Goal: Transaction & Acquisition: Book appointment/travel/reservation

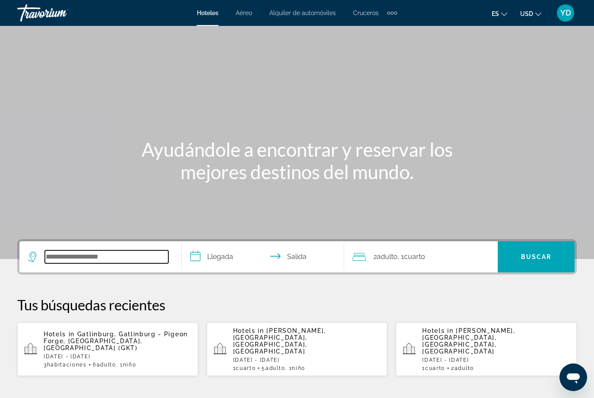
click at [97, 259] on input "Search hotel destination" at bounding box center [106, 256] width 123 height 13
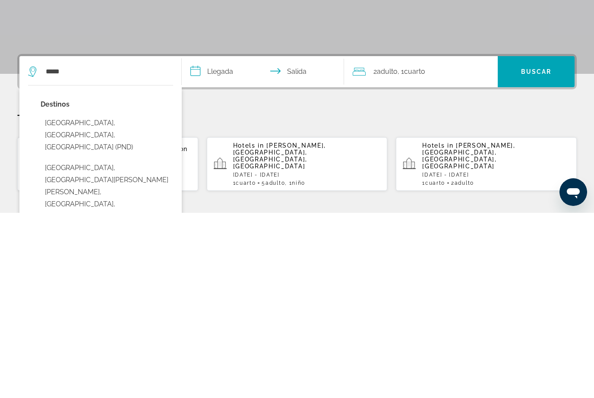
type input "**********"
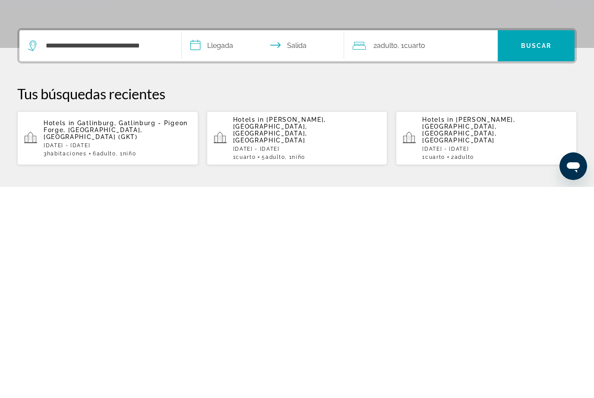
click at [219, 241] on input "**********" at bounding box center [265, 258] width 166 height 34
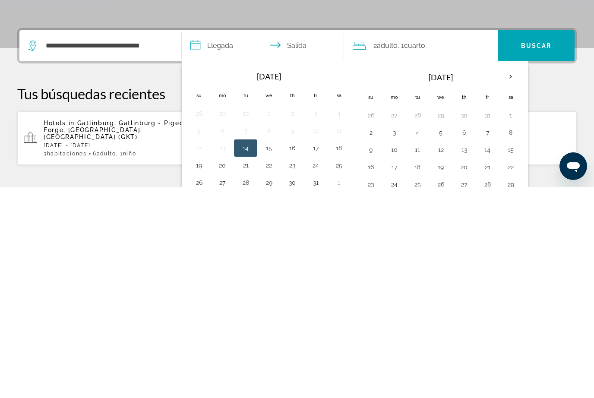
scroll to position [211, 0]
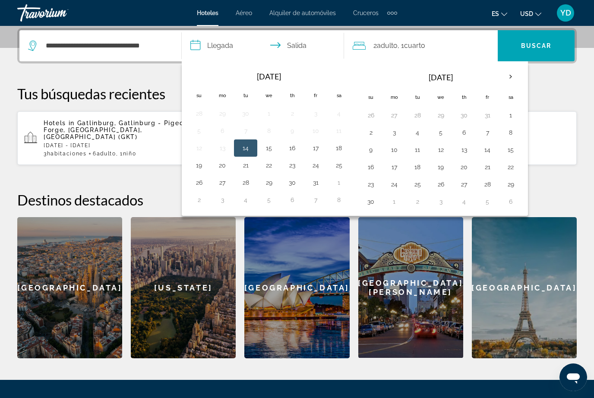
click at [509, 76] on th "Next month" at bounding box center [510, 76] width 23 height 19
click at [510, 80] on th "Next month" at bounding box center [510, 76] width 23 height 19
click at [508, 72] on th "Next month" at bounding box center [510, 76] width 23 height 19
click at [515, 73] on th "Next month" at bounding box center [510, 76] width 23 height 19
click at [511, 77] on th "Next month" at bounding box center [510, 76] width 23 height 19
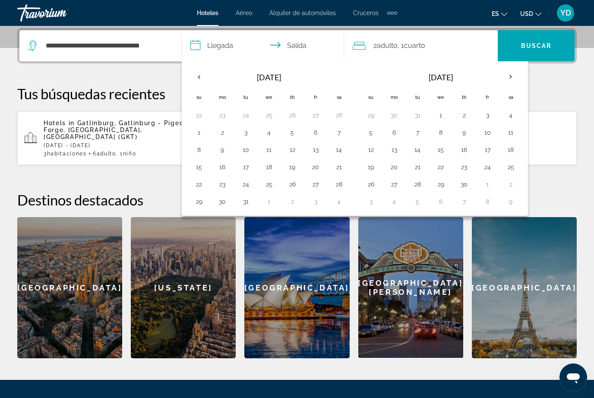
click at [508, 78] on th "Next month" at bounding box center [510, 76] width 23 height 19
click at [509, 79] on th "Next month" at bounding box center [510, 76] width 23 height 19
click at [375, 138] on button "7" at bounding box center [371, 132] width 14 height 12
click at [511, 120] on button "6" at bounding box center [511, 115] width 14 height 12
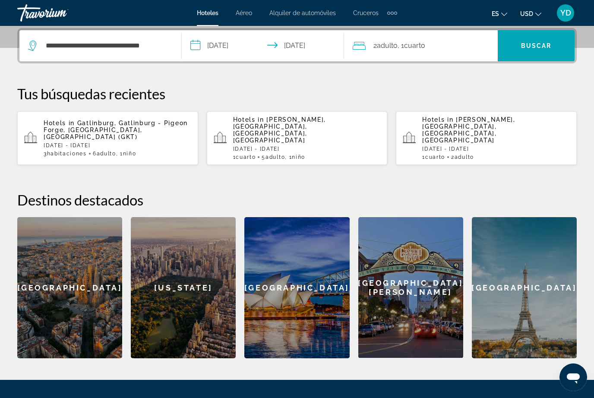
click at [230, 43] on input "**********" at bounding box center [265, 47] width 166 height 34
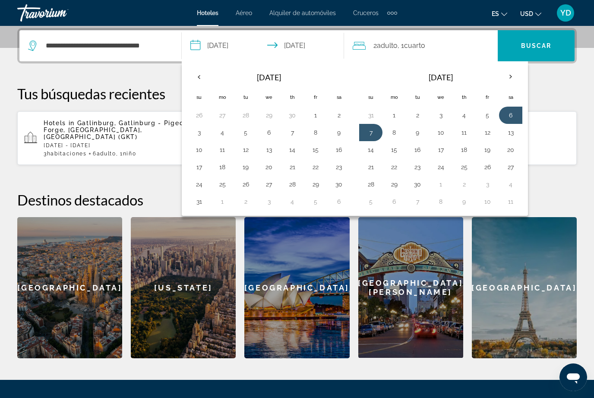
click at [512, 114] on button "6" at bounding box center [511, 115] width 14 height 12
click at [370, 129] on button "7" at bounding box center [371, 132] width 14 height 12
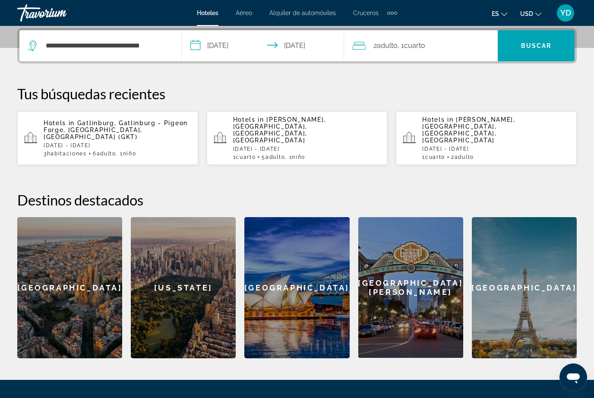
click at [321, 43] on input "**********" at bounding box center [265, 47] width 166 height 34
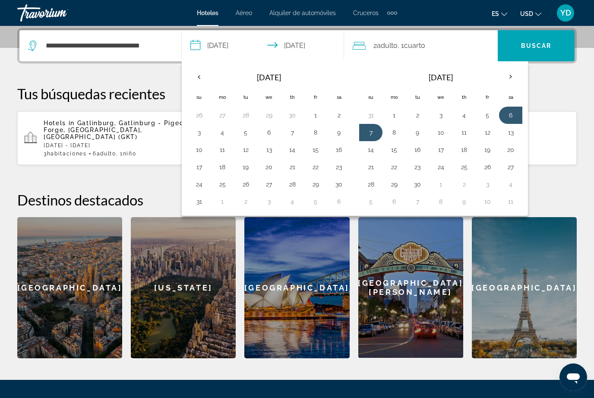
click at [512, 135] on button "13" at bounding box center [511, 132] width 14 height 12
click at [513, 133] on button "13" at bounding box center [511, 132] width 14 height 12
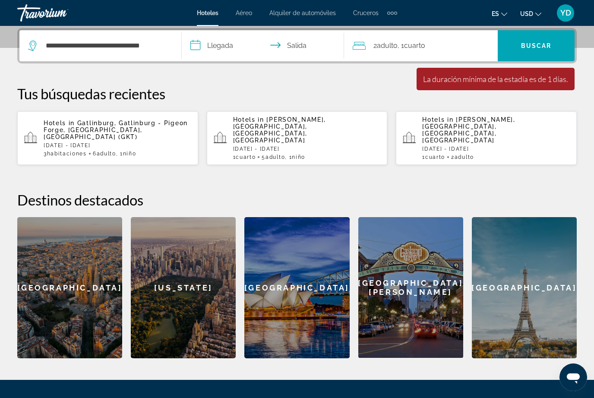
click at [211, 47] on input "**********" at bounding box center [265, 47] width 166 height 34
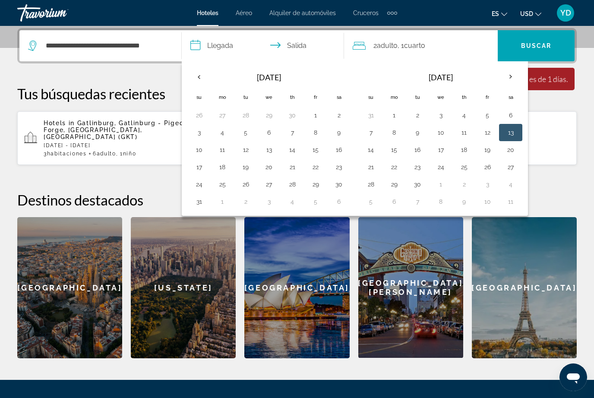
click at [512, 116] on button "6" at bounding box center [511, 115] width 14 height 12
click at [514, 130] on button "13" at bounding box center [511, 132] width 14 height 12
type input "**********"
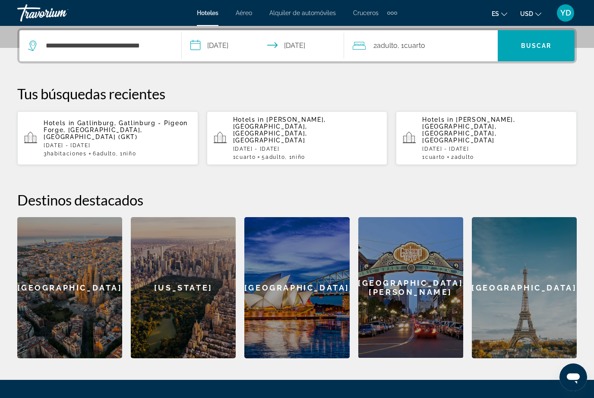
click at [455, 46] on div "2 Adulto Adulto , 1 Cuarto habitaciones" at bounding box center [425, 46] width 145 height 12
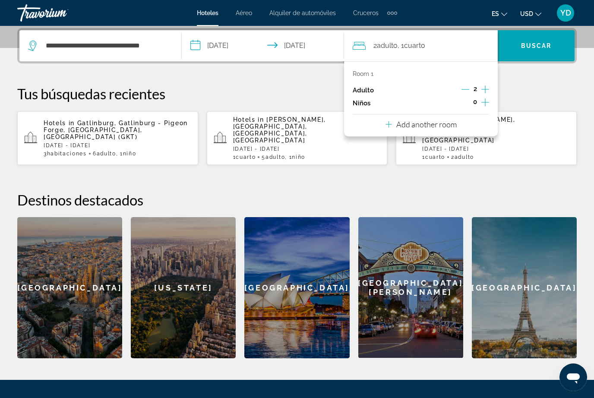
click at [456, 120] on p "Add another room" at bounding box center [426, 124] width 60 height 9
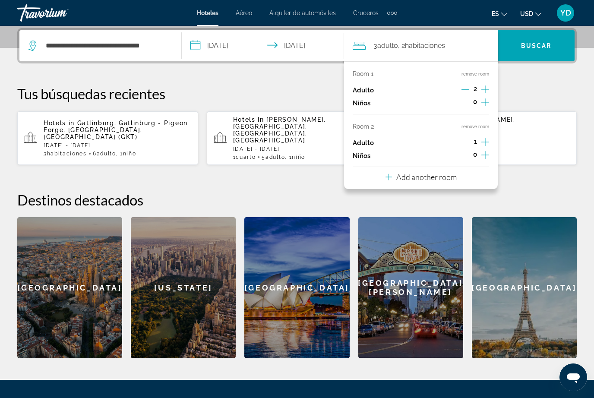
click at [486, 139] on icon "Increment adults" at bounding box center [485, 142] width 8 height 10
click at [455, 178] on div "Add another room" at bounding box center [420, 177] width 71 height 10
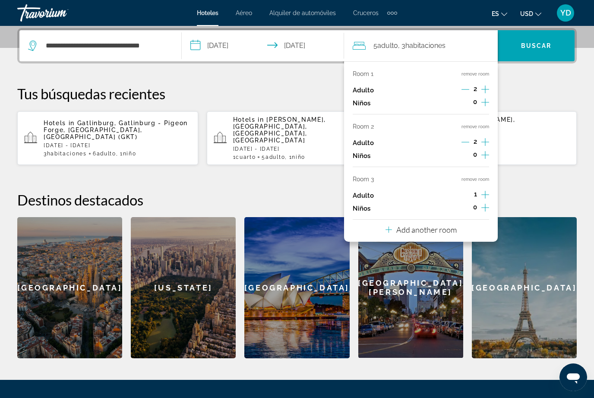
click at [485, 192] on icon "Increment adults" at bounding box center [485, 195] width 8 height 8
click at [483, 218] on div "Room 1 remove room Adulto 2 Niños 0 Room 2 remove room Adulto 2 Niños 0 Room 3 …" at bounding box center [421, 151] width 154 height 180
click at [477, 229] on div "Room 1 remove room Adulto 2 Niños 0 Room 2 remove room Adulto 2 Niños 0 Room 3 …" at bounding box center [421, 151] width 154 height 180
click at [404, 231] on button "Add another room" at bounding box center [420, 229] width 71 height 18
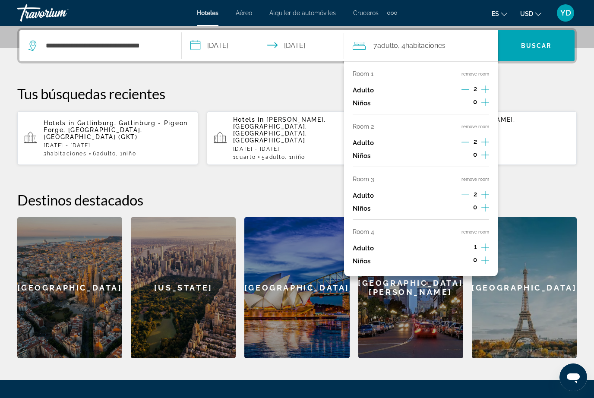
click at [487, 242] on icon "Increment adults" at bounding box center [485, 247] width 8 height 10
click at [557, 51] on span "Search" at bounding box center [536, 45] width 77 height 21
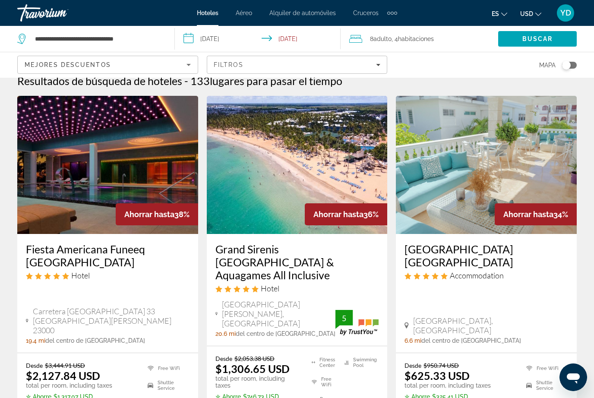
scroll to position [14, 0]
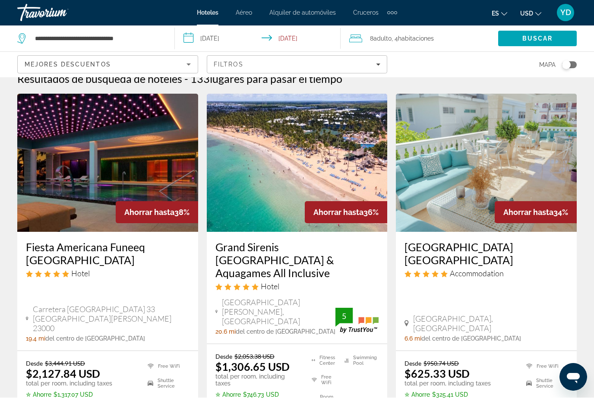
click at [342, 188] on img "Main content" at bounding box center [297, 163] width 181 height 138
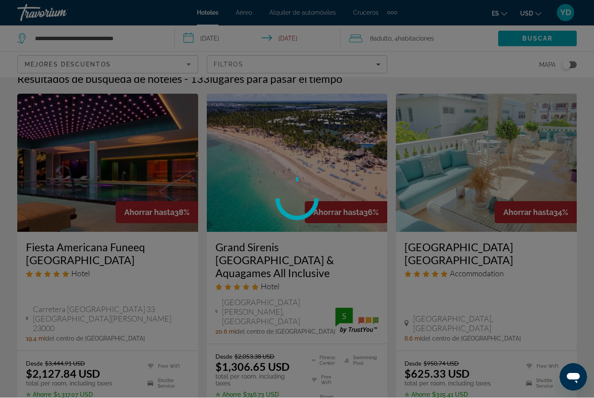
scroll to position [14, 0]
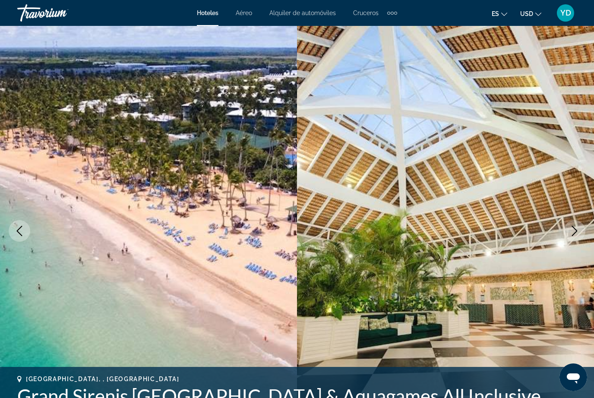
click at [578, 232] on icon "Next image" at bounding box center [574, 231] width 10 height 10
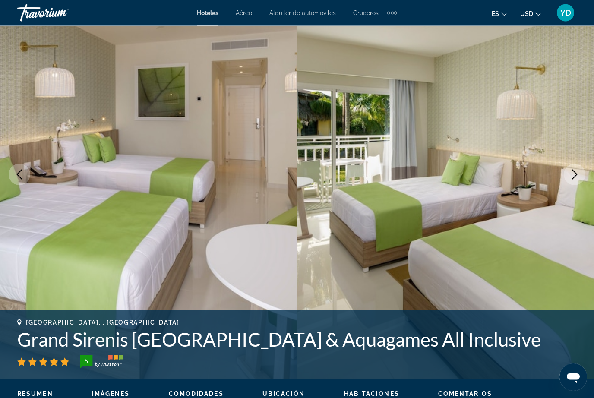
scroll to position [57, 0]
click at [578, 180] on button "Next image" at bounding box center [575, 174] width 22 height 22
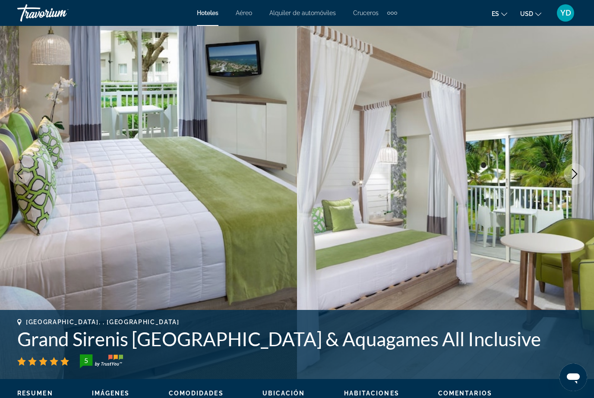
click at [577, 174] on icon "Next image" at bounding box center [575, 174] width 6 height 10
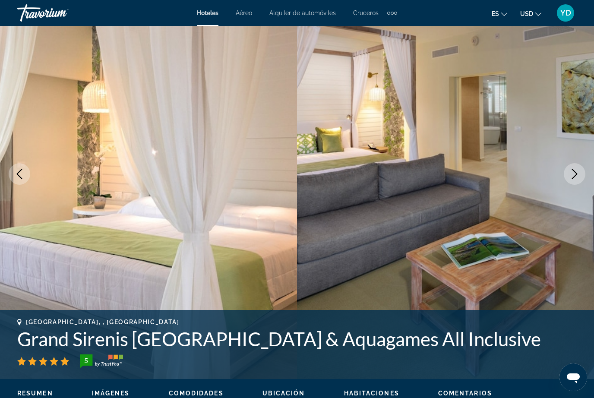
click at [577, 176] on icon "Next image" at bounding box center [574, 174] width 10 height 10
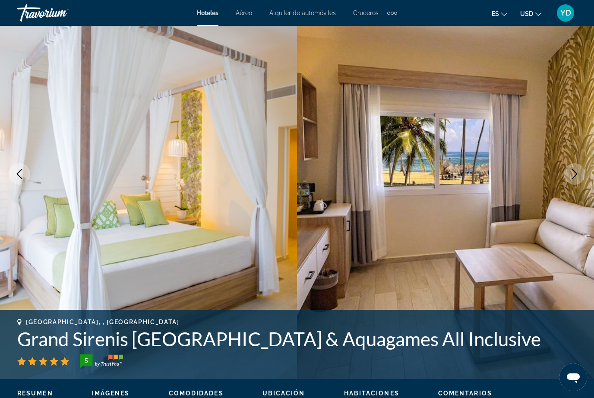
click at [580, 176] on button "Next image" at bounding box center [575, 174] width 22 height 22
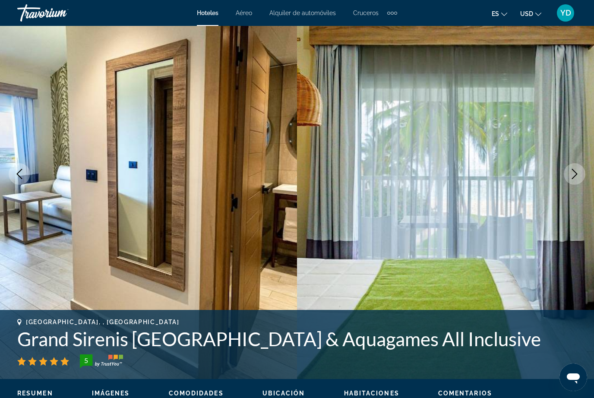
click at [575, 180] on button "Next image" at bounding box center [575, 174] width 22 height 22
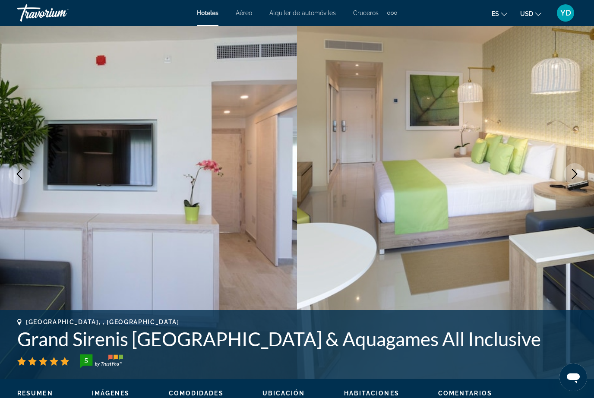
click at [578, 178] on icon "Next image" at bounding box center [574, 174] width 10 height 10
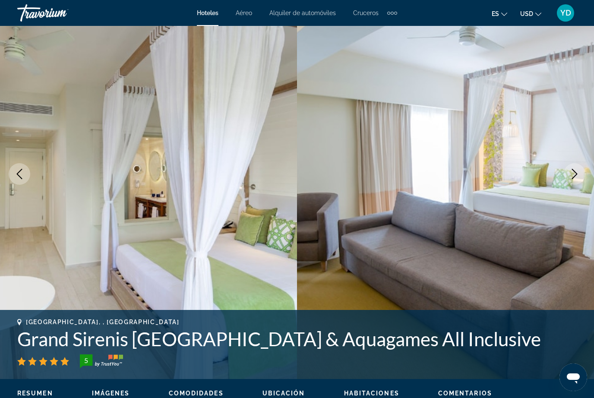
click at [579, 176] on icon "Next image" at bounding box center [574, 174] width 10 height 10
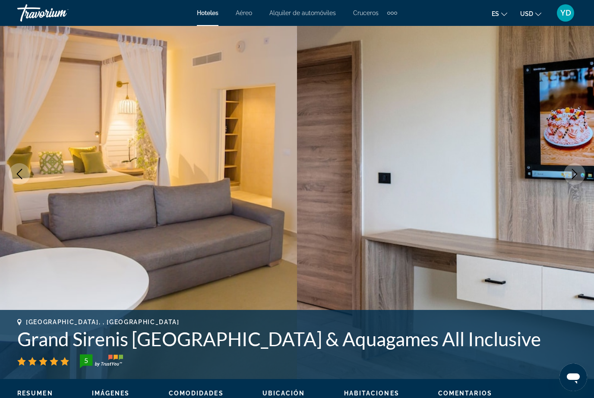
click at [581, 180] on button "Next image" at bounding box center [575, 174] width 22 height 22
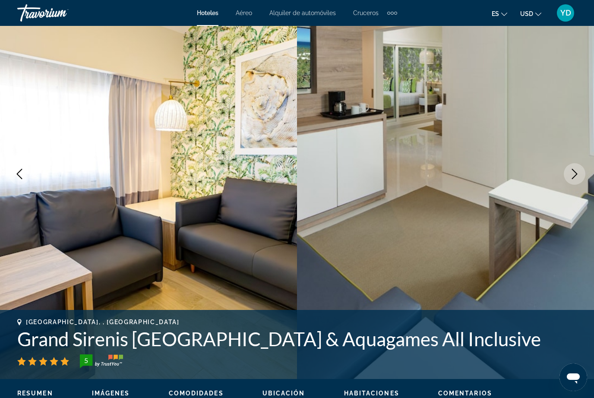
click at [583, 177] on button "Next image" at bounding box center [575, 174] width 22 height 22
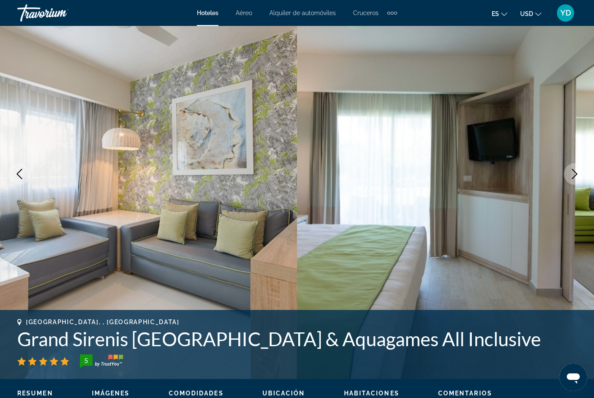
click at [583, 180] on button "Next image" at bounding box center [575, 174] width 22 height 22
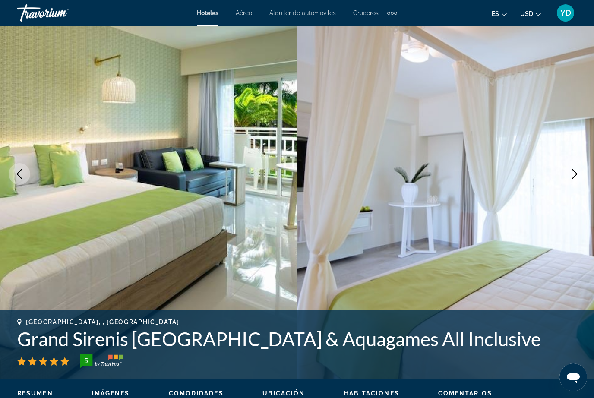
click at [573, 182] on button "Next image" at bounding box center [575, 174] width 22 height 22
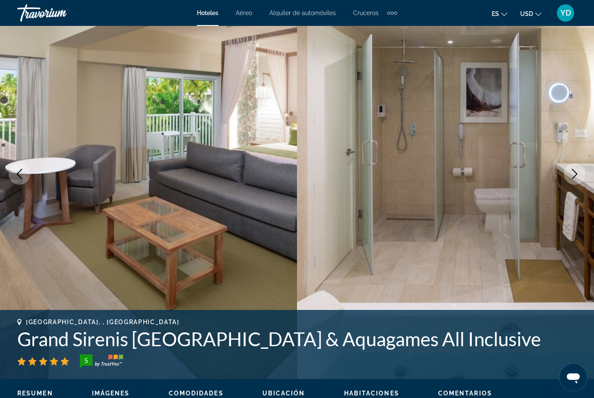
click at [577, 177] on icon "Next image" at bounding box center [574, 174] width 10 height 10
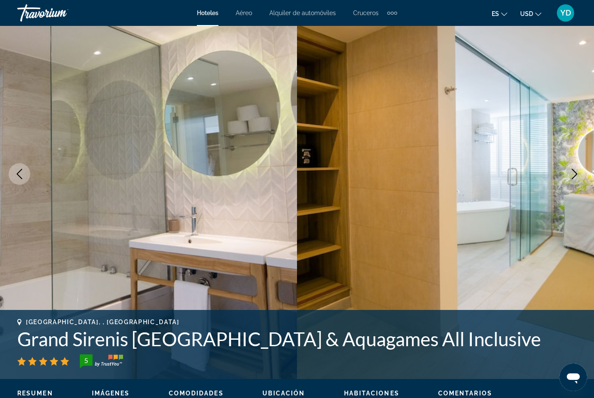
click at [580, 185] on img "Main content" at bounding box center [445, 174] width 297 height 410
click at [583, 177] on button "Next image" at bounding box center [575, 174] width 22 height 22
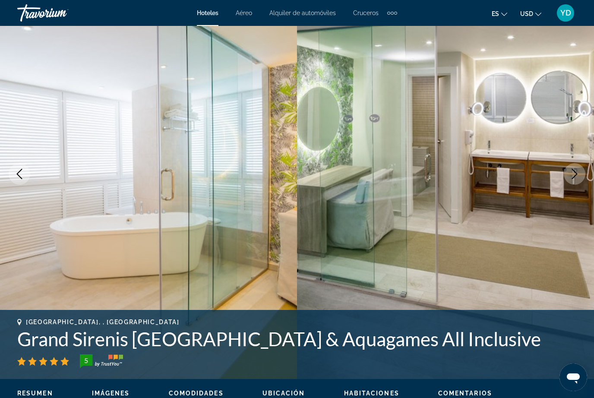
click at [572, 186] on img "Main content" at bounding box center [445, 174] width 297 height 410
click at [582, 182] on button "Next image" at bounding box center [575, 174] width 22 height 22
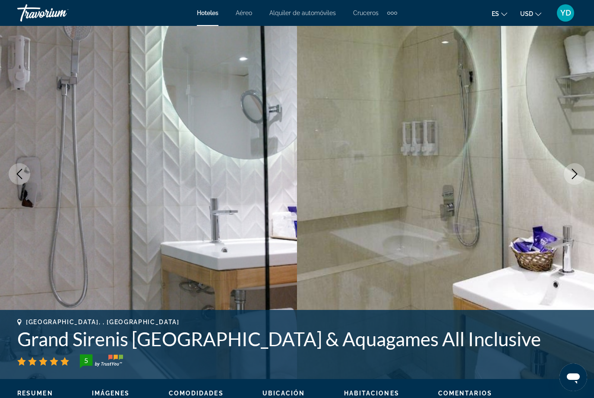
click at [578, 183] on button "Next image" at bounding box center [575, 174] width 22 height 22
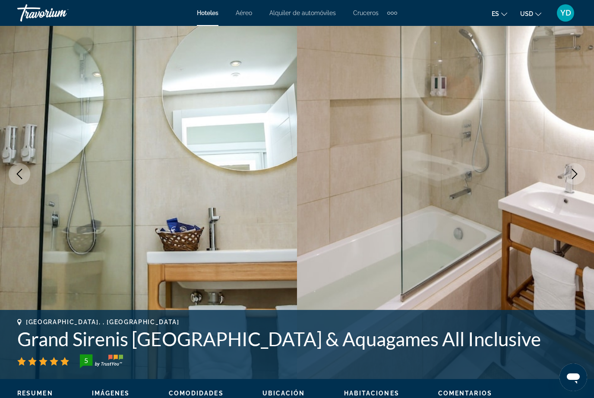
click at [584, 179] on button "Next image" at bounding box center [575, 174] width 22 height 22
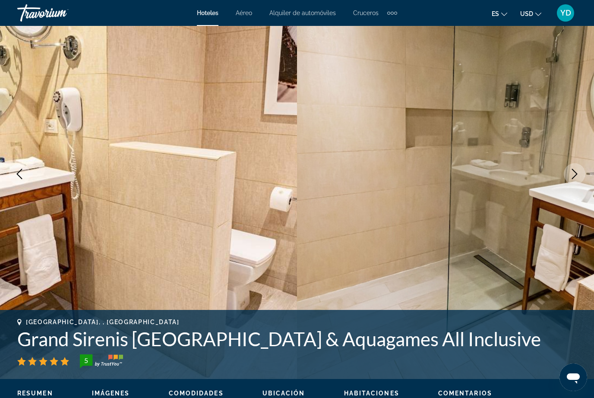
click at [582, 180] on button "Next image" at bounding box center [575, 174] width 22 height 22
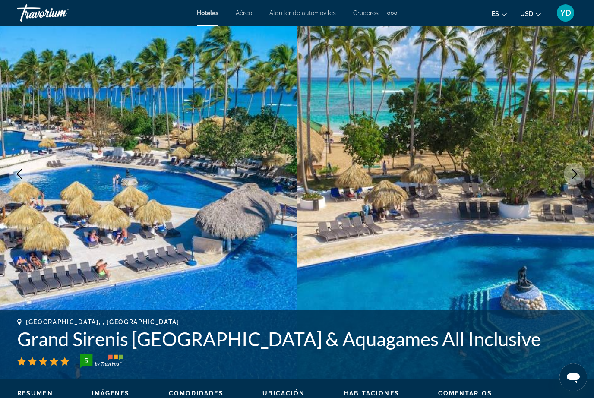
click at [584, 182] on img "Main content" at bounding box center [445, 174] width 297 height 410
click at [587, 179] on img "Main content" at bounding box center [445, 174] width 297 height 410
click at [584, 181] on img "Main content" at bounding box center [445, 174] width 297 height 410
click at [579, 175] on icon "Next image" at bounding box center [574, 174] width 10 height 10
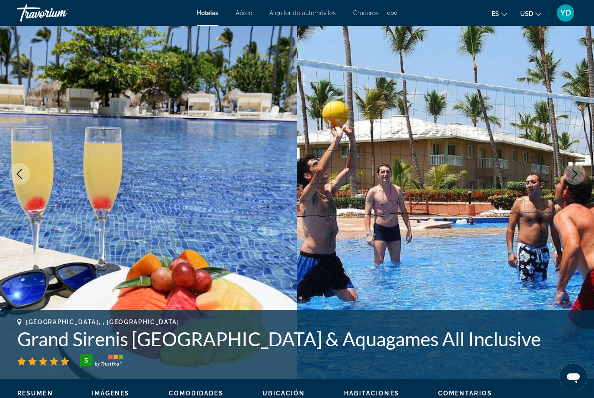
click at [582, 180] on button "Next image" at bounding box center [575, 174] width 22 height 22
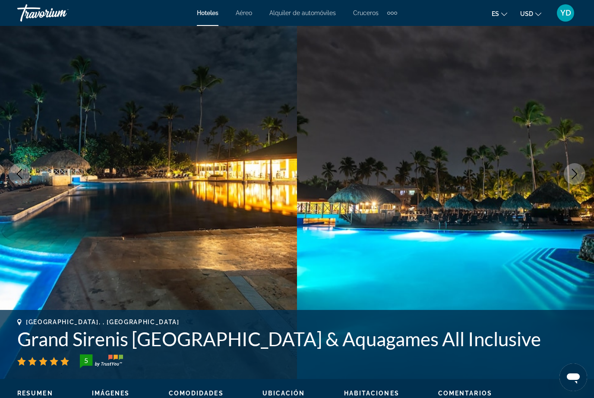
click at [586, 173] on img "Main content" at bounding box center [445, 174] width 297 height 410
click at [585, 173] on button "Next image" at bounding box center [575, 174] width 22 height 22
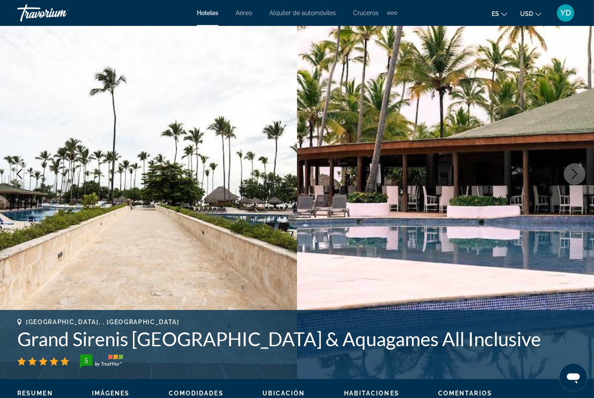
click at [582, 177] on button "Next image" at bounding box center [575, 174] width 22 height 22
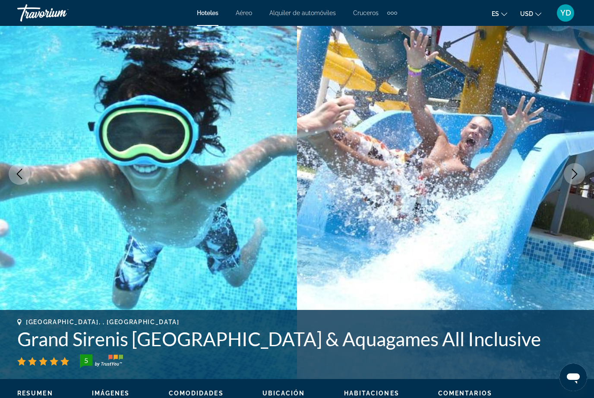
click at [582, 177] on button "Next image" at bounding box center [575, 174] width 22 height 22
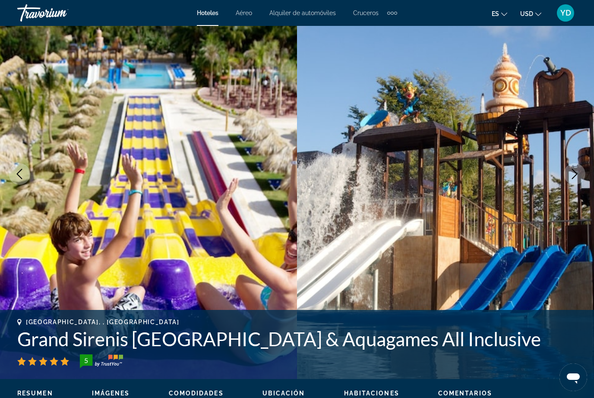
click at [584, 177] on button "Next image" at bounding box center [575, 174] width 22 height 22
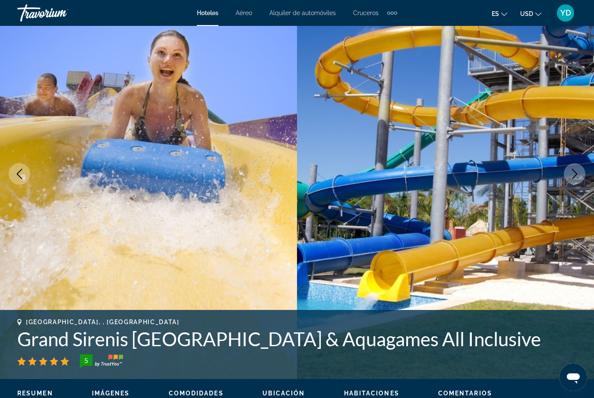
click at [581, 177] on button "Next image" at bounding box center [575, 174] width 22 height 22
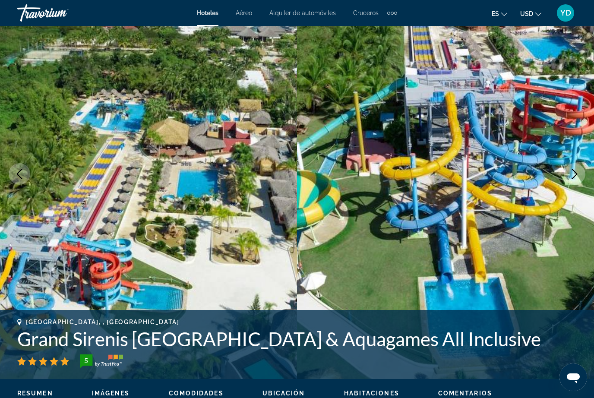
click at [581, 172] on button "Next image" at bounding box center [575, 174] width 22 height 22
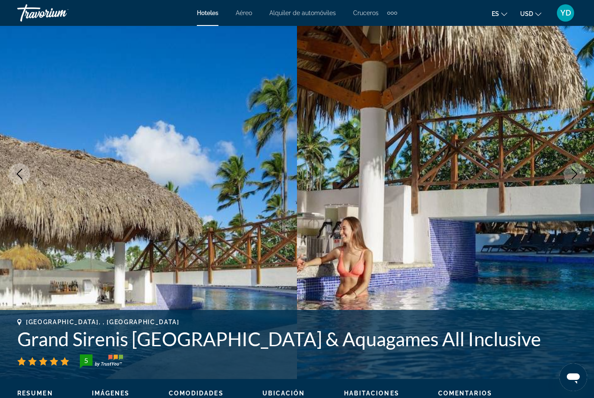
click at [579, 178] on icon "Next image" at bounding box center [574, 174] width 10 height 10
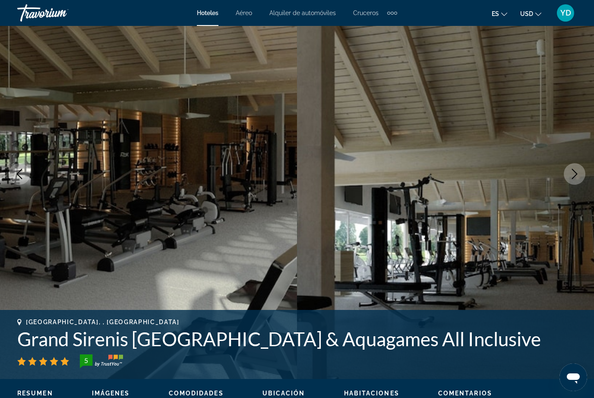
click at [580, 178] on button "Next image" at bounding box center [575, 174] width 22 height 22
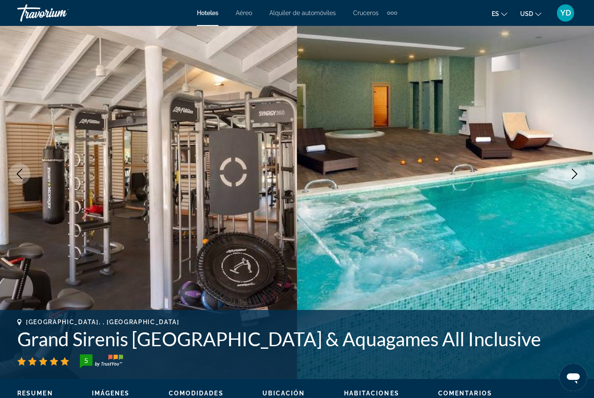
click at [582, 175] on button "Next image" at bounding box center [575, 174] width 22 height 22
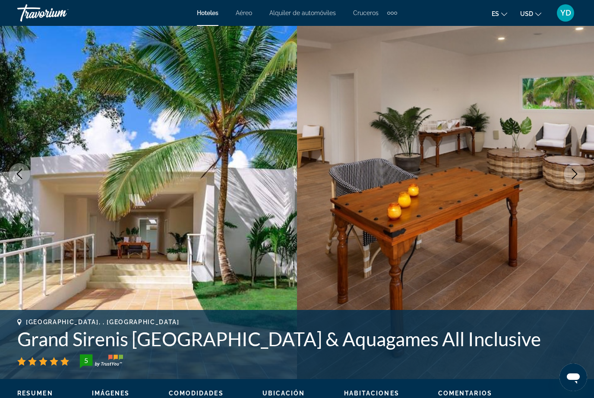
click at [588, 163] on img "Main content" at bounding box center [445, 174] width 297 height 410
click at [588, 165] on img "Main content" at bounding box center [445, 174] width 297 height 410
click at [578, 184] on button "Next image" at bounding box center [575, 174] width 22 height 22
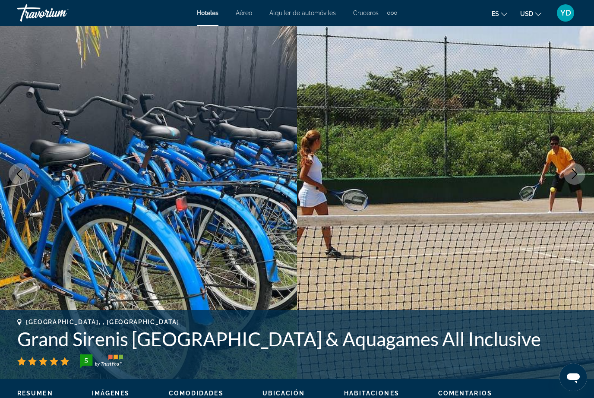
click at [581, 179] on button "Next image" at bounding box center [575, 174] width 22 height 22
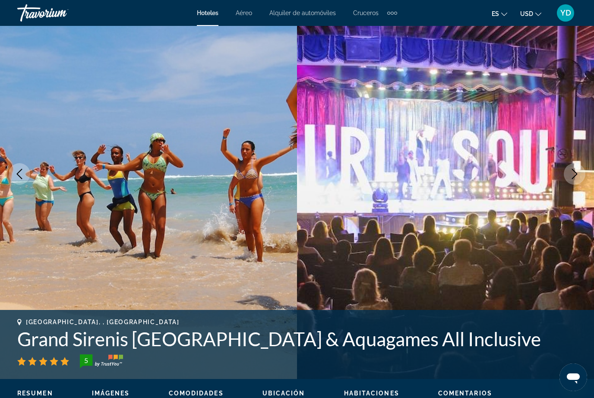
click at [587, 175] on img "Main content" at bounding box center [445, 174] width 297 height 410
click at [585, 177] on button "Next image" at bounding box center [575, 174] width 22 height 22
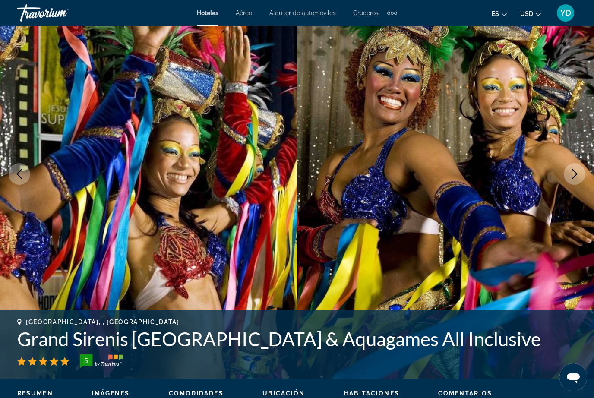
click at [585, 176] on button "Next image" at bounding box center [575, 174] width 22 height 22
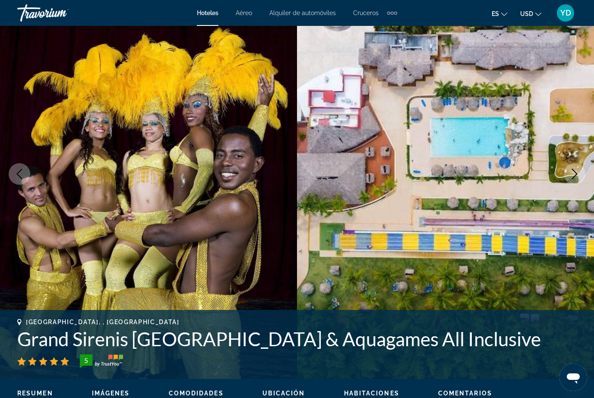
click at [578, 165] on button "Next image" at bounding box center [575, 174] width 22 height 22
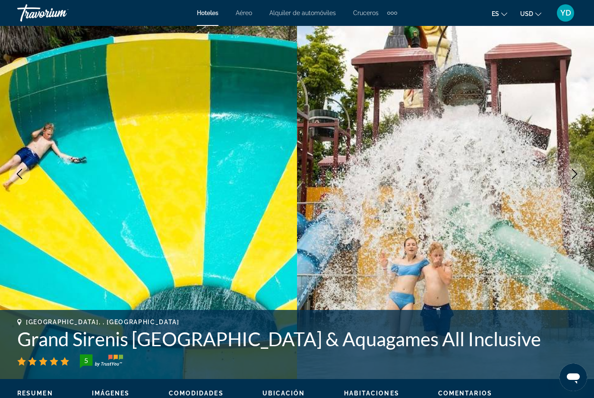
click at [572, 175] on icon "Next image" at bounding box center [574, 174] width 10 height 10
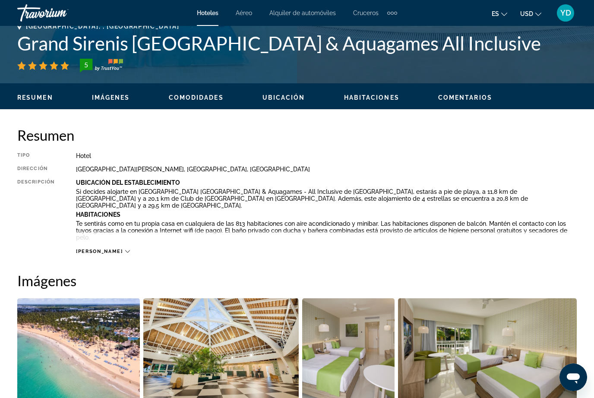
scroll to position [358, 0]
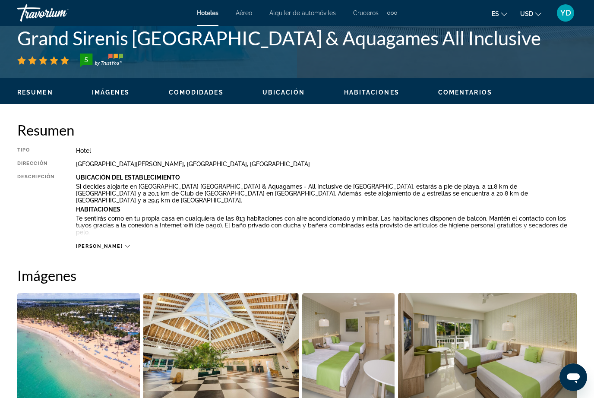
click at [101, 244] on div "[PERSON_NAME]" at bounding box center [103, 246] width 54 height 6
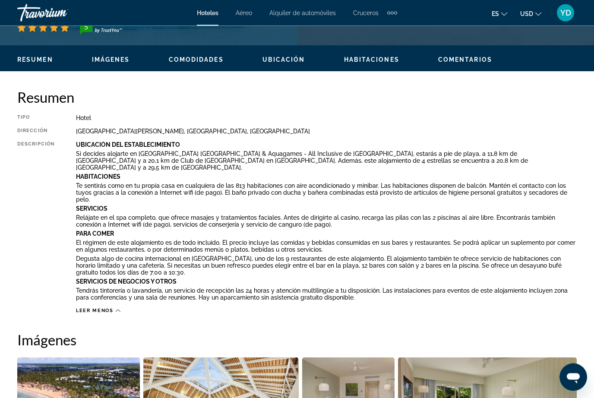
scroll to position [391, 0]
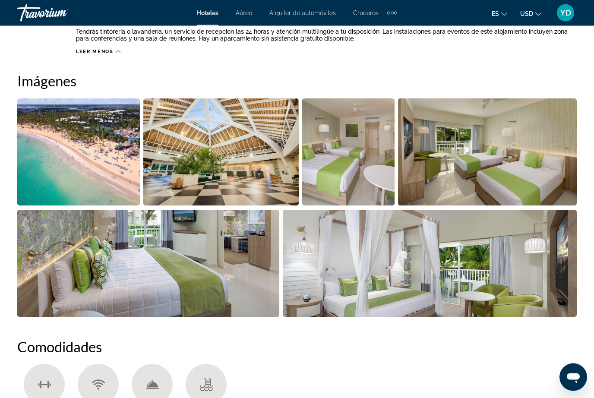
click at [113, 147] on img "Open full-screen image slider" at bounding box center [78, 152] width 123 height 107
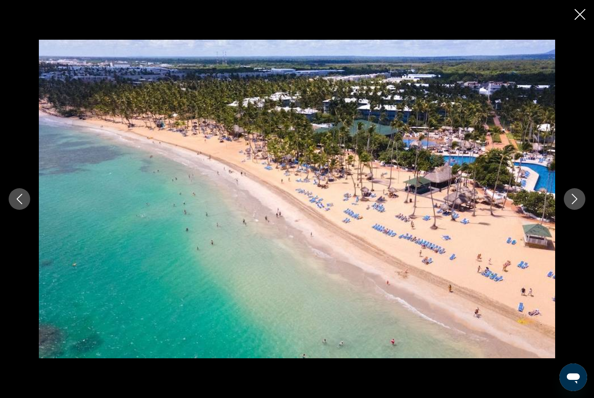
click at [581, 207] on button "Next image" at bounding box center [575, 199] width 22 height 22
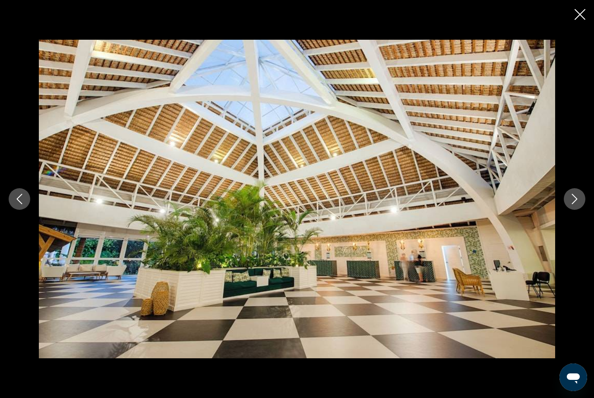
click at [575, 204] on icon "Next image" at bounding box center [574, 199] width 10 height 10
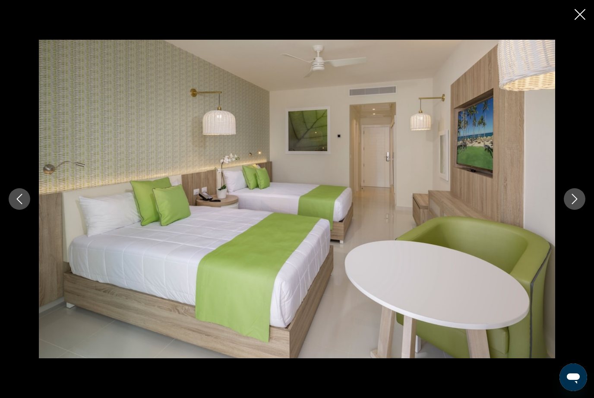
click at [577, 204] on icon "Next image" at bounding box center [575, 199] width 6 height 10
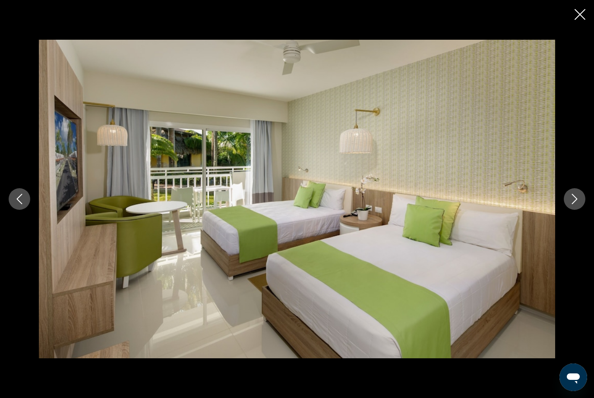
click at [577, 204] on icon "Next image" at bounding box center [574, 199] width 10 height 10
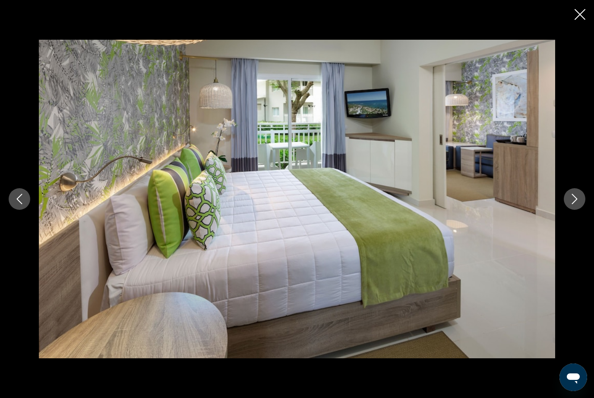
click at [577, 204] on icon "Next image" at bounding box center [574, 199] width 10 height 10
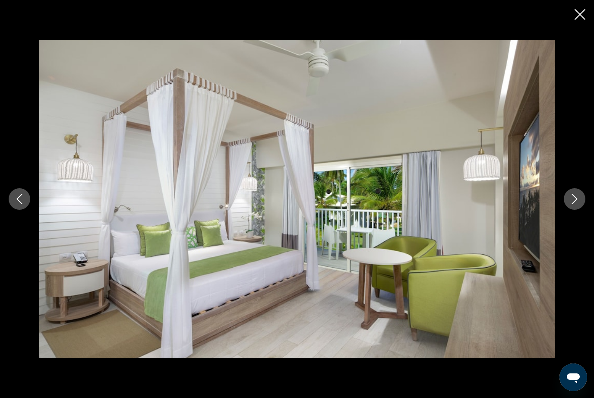
click at [578, 204] on icon "Next image" at bounding box center [574, 199] width 10 height 10
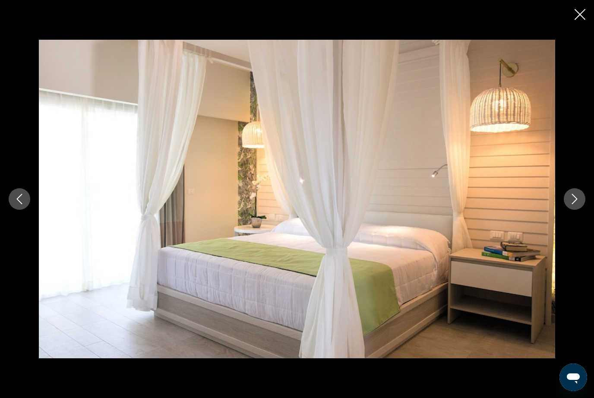
click at [579, 204] on icon "Next image" at bounding box center [574, 199] width 10 height 10
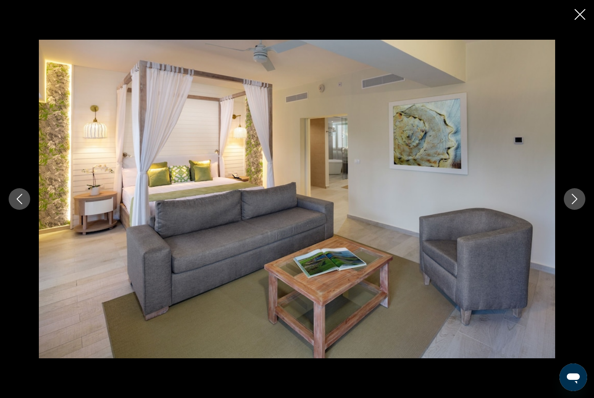
click at [575, 204] on icon "Next image" at bounding box center [575, 199] width 6 height 10
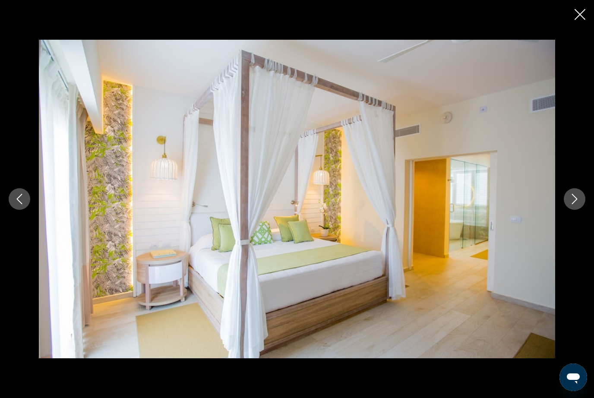
click at [577, 204] on icon "Next image" at bounding box center [574, 199] width 10 height 10
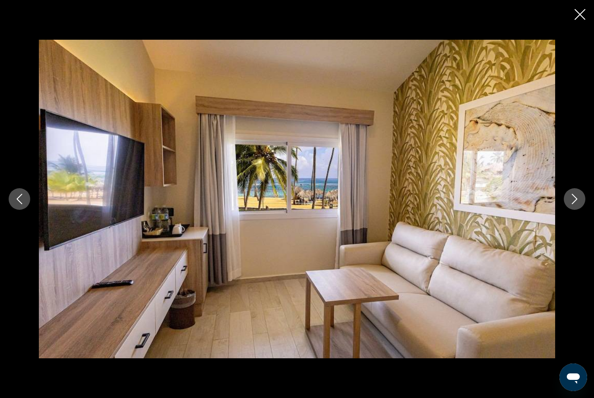
click at [579, 204] on icon "Next image" at bounding box center [574, 199] width 10 height 10
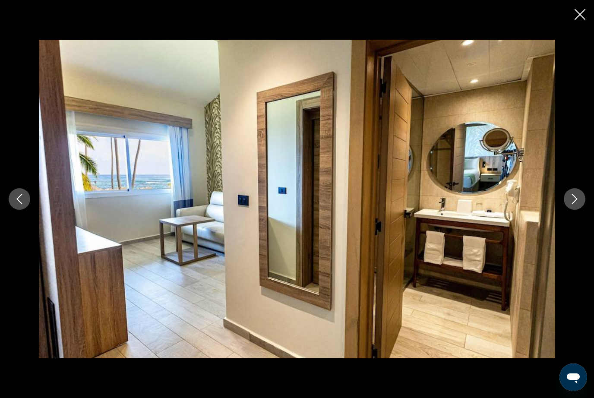
click at [579, 204] on icon "Next image" at bounding box center [574, 199] width 10 height 10
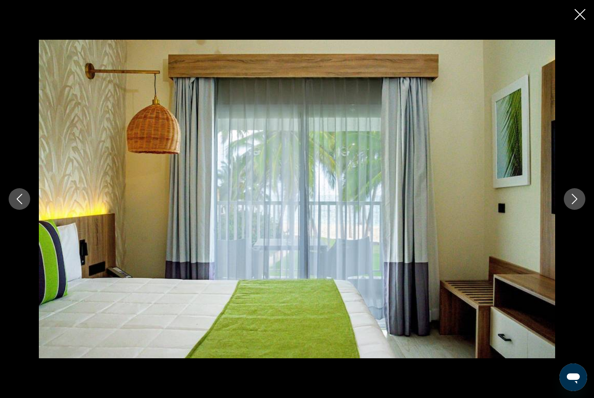
click at [579, 204] on icon "Next image" at bounding box center [574, 199] width 10 height 10
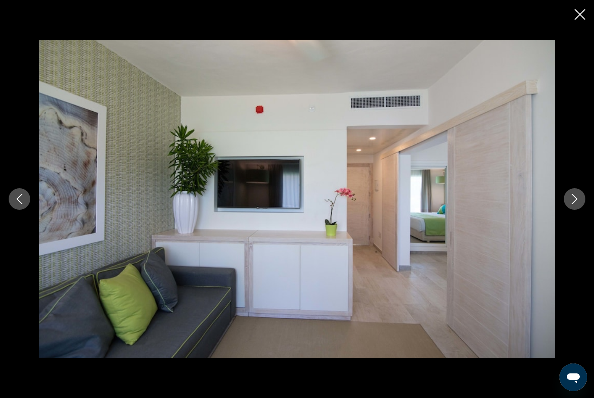
click at [580, 210] on button "Next image" at bounding box center [575, 199] width 22 height 22
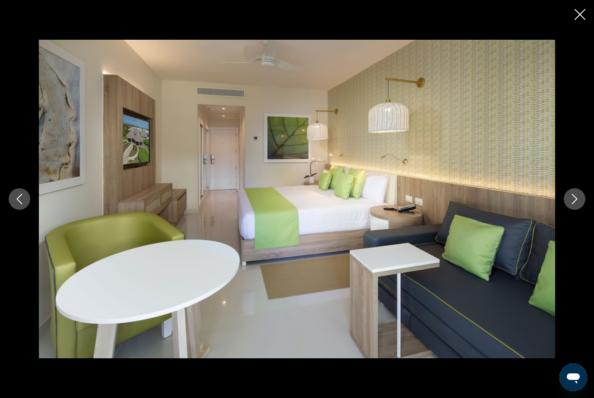
click at [578, 204] on icon "Next image" at bounding box center [574, 199] width 10 height 10
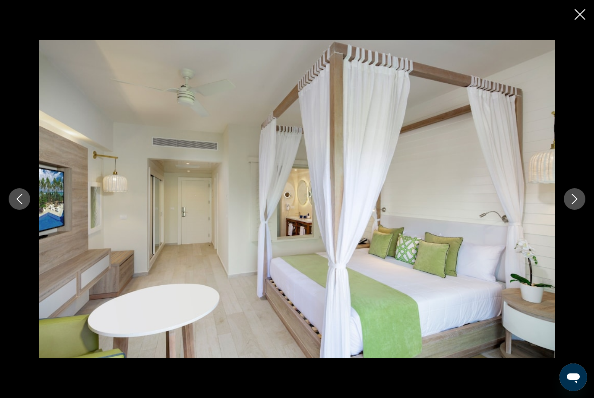
click at [578, 204] on icon "Next image" at bounding box center [574, 199] width 10 height 10
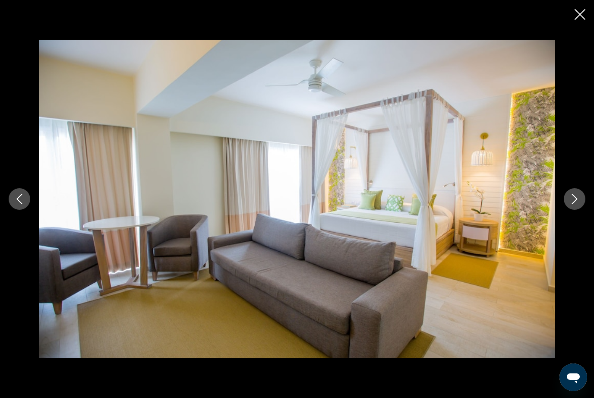
click at [578, 204] on icon "Next image" at bounding box center [574, 199] width 10 height 10
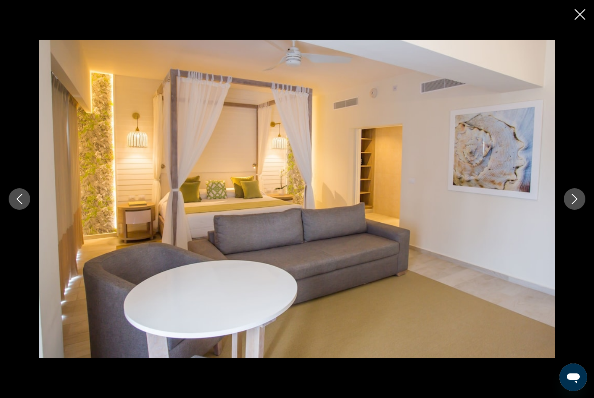
click at [579, 204] on icon "Next image" at bounding box center [574, 199] width 10 height 10
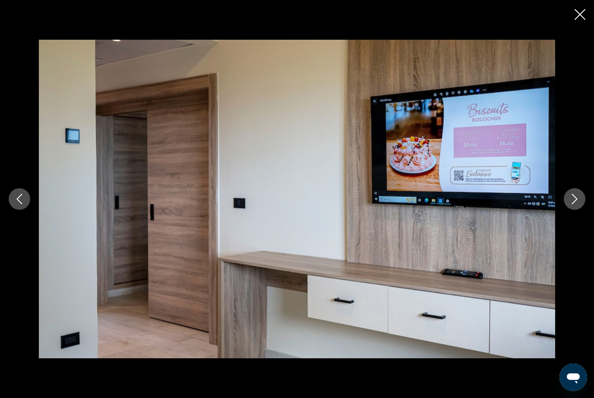
click at [580, 210] on button "Next image" at bounding box center [575, 199] width 22 height 22
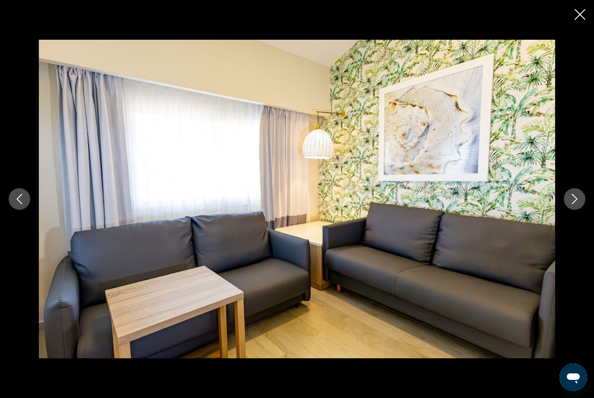
click at [582, 210] on button "Next image" at bounding box center [575, 199] width 22 height 22
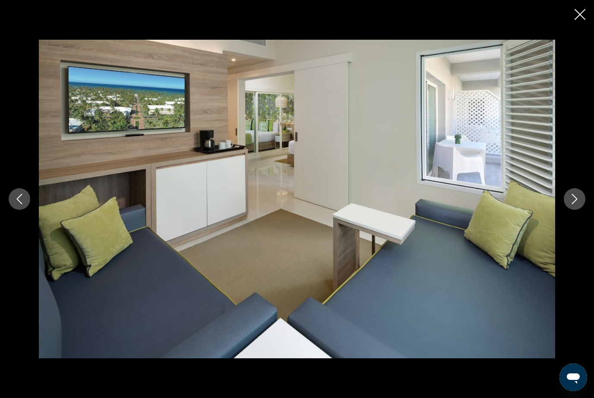
click at [582, 210] on button "Next image" at bounding box center [575, 199] width 22 height 22
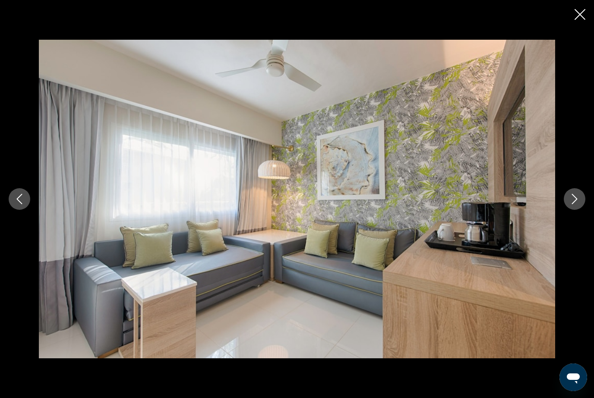
click at [584, 210] on button "Next image" at bounding box center [575, 199] width 22 height 22
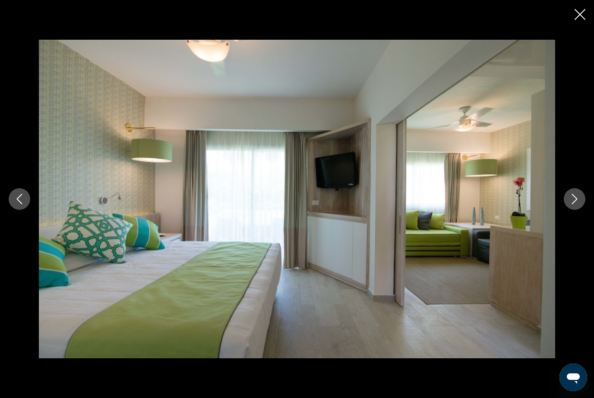
click at [583, 210] on button "Next image" at bounding box center [575, 199] width 22 height 22
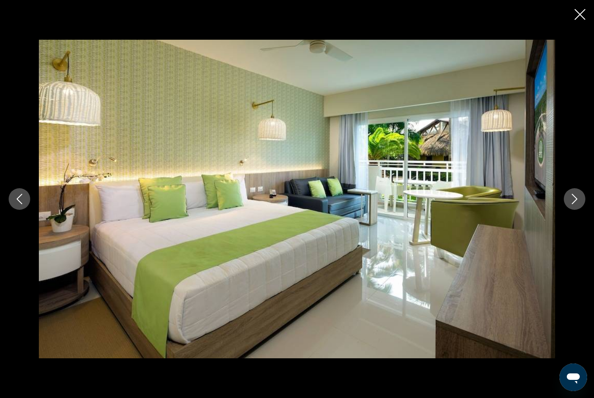
click at [583, 210] on button "Next image" at bounding box center [575, 199] width 22 height 22
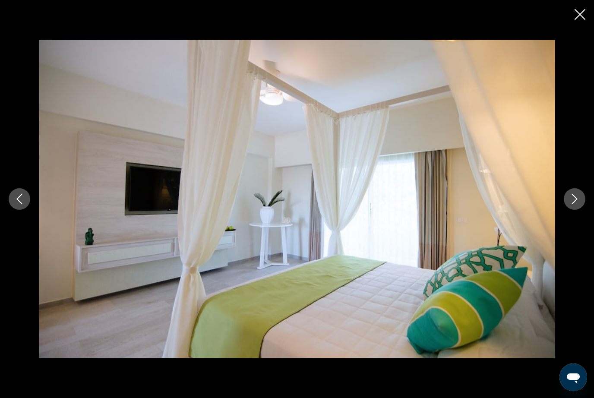
click at [584, 210] on button "Next image" at bounding box center [575, 199] width 22 height 22
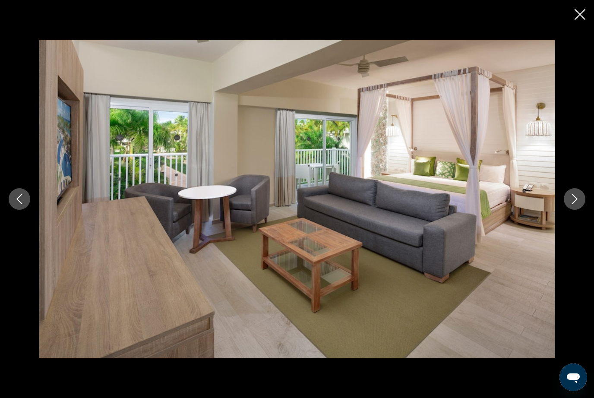
click at [582, 210] on button "Next image" at bounding box center [575, 199] width 22 height 22
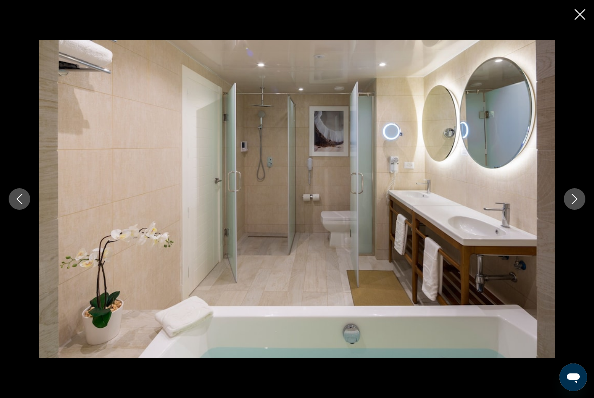
click at [582, 210] on button "Next image" at bounding box center [575, 199] width 22 height 22
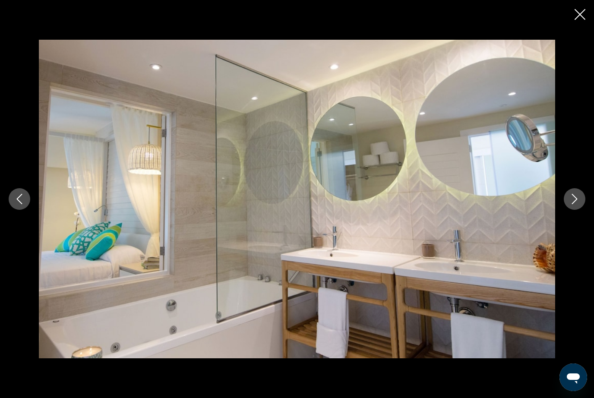
click at [583, 209] on button "Next image" at bounding box center [575, 199] width 22 height 22
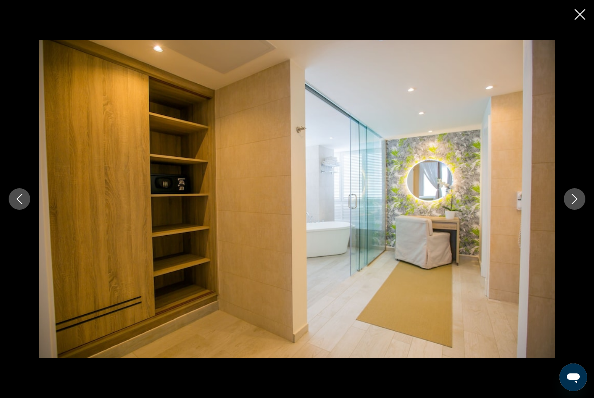
click at [583, 210] on button "Next image" at bounding box center [575, 199] width 22 height 22
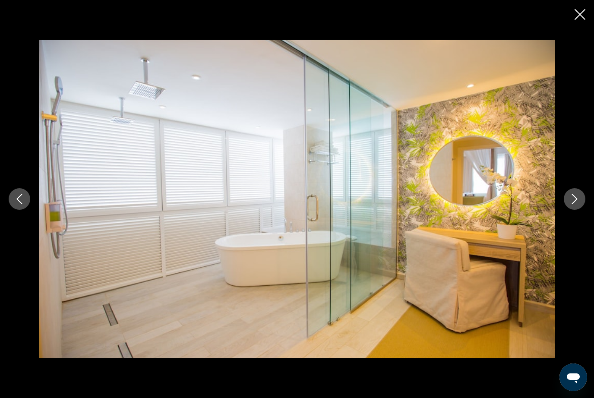
click at [582, 210] on button "Next image" at bounding box center [575, 199] width 22 height 22
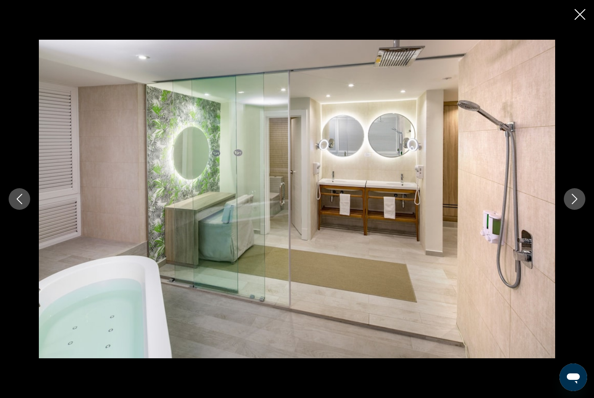
click at [584, 210] on button "Next image" at bounding box center [575, 199] width 22 height 22
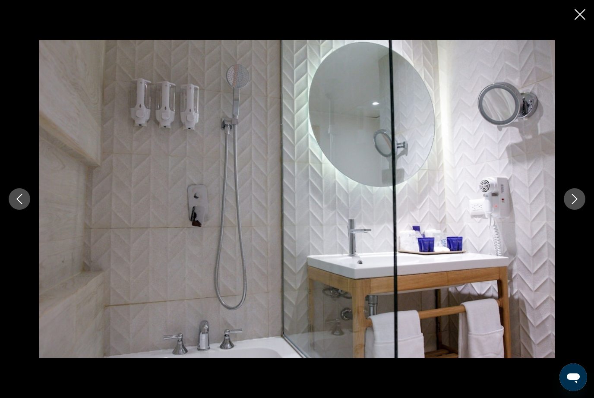
click at [579, 13] on icon "Close slideshow" at bounding box center [580, 14] width 11 height 11
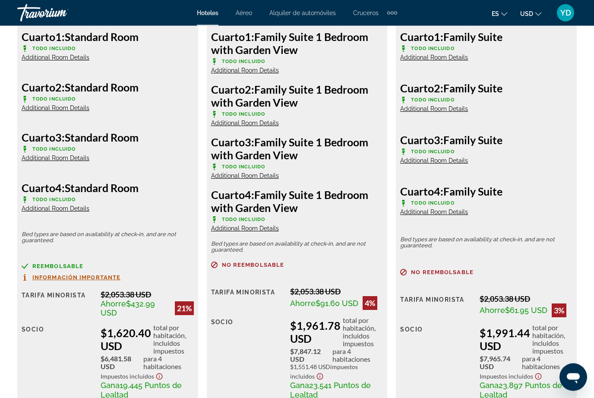
scroll to position [1553, 0]
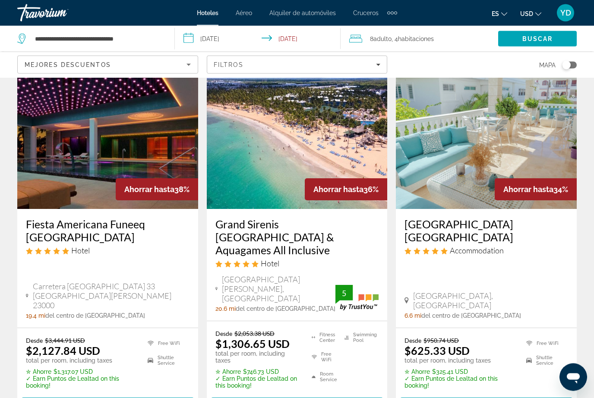
scroll to position [43, 0]
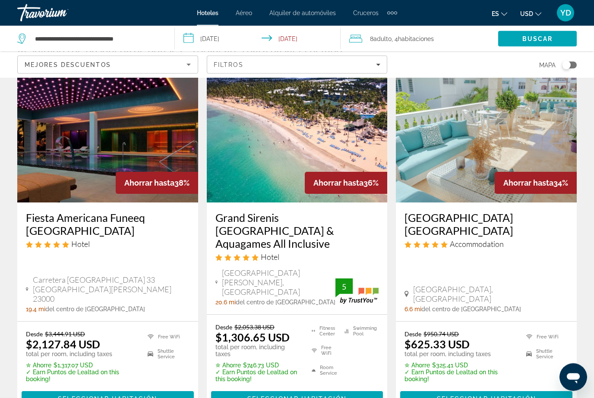
click at [332, 149] on img "Main content" at bounding box center [297, 134] width 181 height 138
